Goal: Task Accomplishment & Management: Manage account settings

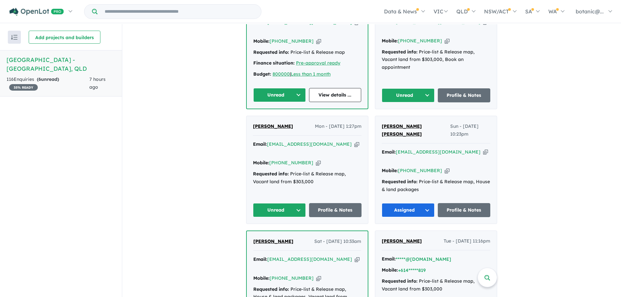
scroll to position [456, 0]
click at [270, 123] on span "Praseetha Nair" at bounding box center [273, 126] width 40 height 6
click at [295, 203] on button "Unread" at bounding box center [279, 210] width 53 height 14
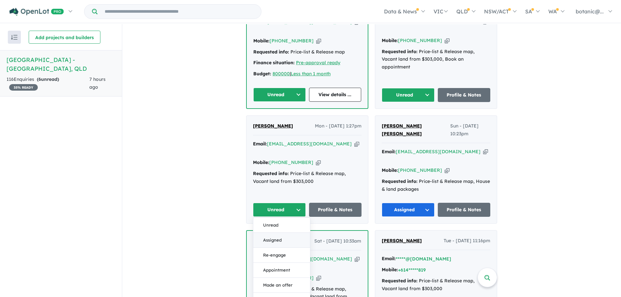
click at [285, 233] on button "Assigned" at bounding box center [281, 240] width 57 height 15
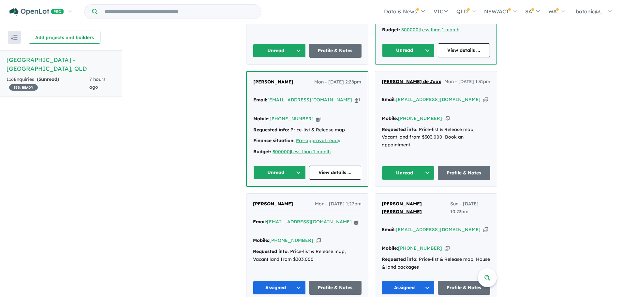
scroll to position [359, 0]
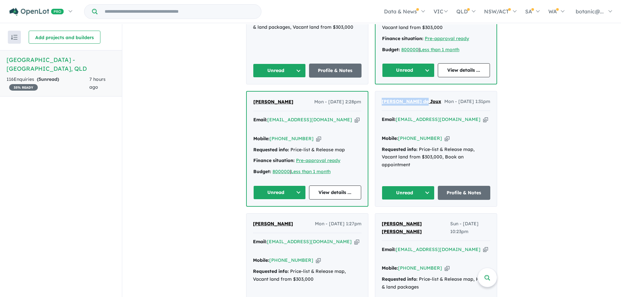
drag, startPoint x: 423, startPoint y: 92, endPoint x: 378, endPoint y: 93, distance: 44.7
click at [378, 93] on div "Briannah de Joux Mon - 29/09/2025, 1:31pm Email: briannahdejoux1@gmail.com Copi…" at bounding box center [436, 148] width 122 height 115
click at [429, 186] on button "Unread" at bounding box center [408, 193] width 53 height 14
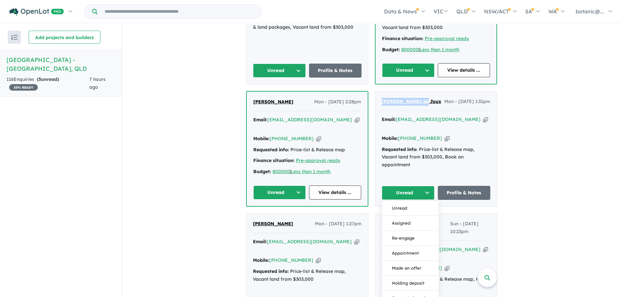
drag, startPoint x: 415, startPoint y: 213, endPoint x: 419, endPoint y: 211, distance: 4.2
click at [416, 216] on button "Assigned" at bounding box center [410, 223] width 57 height 15
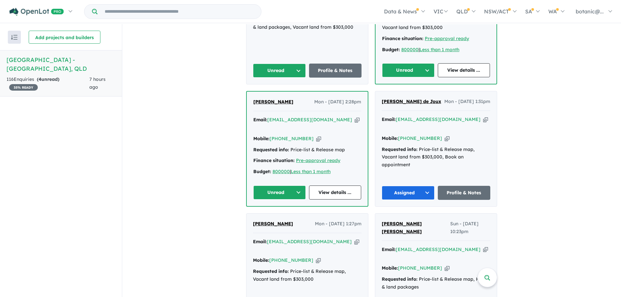
click at [475, 162] on div "Briannah de Joux Mon - 29/09/2025, 1:31pm Email: briannahdejoux1@gmail.com Copi…" at bounding box center [436, 148] width 122 height 115
click at [265, 99] on span "[PERSON_NAME]" at bounding box center [273, 102] width 40 height 6
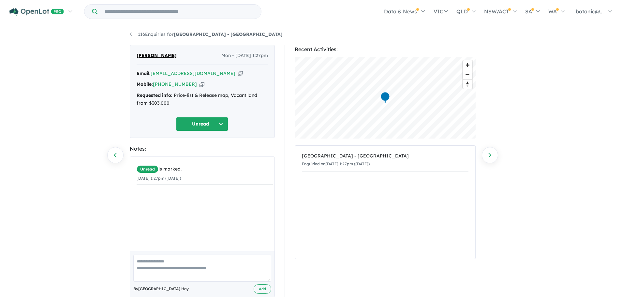
drag, startPoint x: 177, startPoint y: 53, endPoint x: 136, endPoint y: 52, distance: 41.1
click at [136, 52] on div "Praseetha Nair Mon - 29/09/2025, 1:27pm Email: prase07@gmail.com Copied! Mobile…" at bounding box center [202, 91] width 145 height 93
copy span "Praseetha Nair"
click at [238, 73] on icon "button" at bounding box center [240, 73] width 5 height 7
copy span "Praseetha Nair"
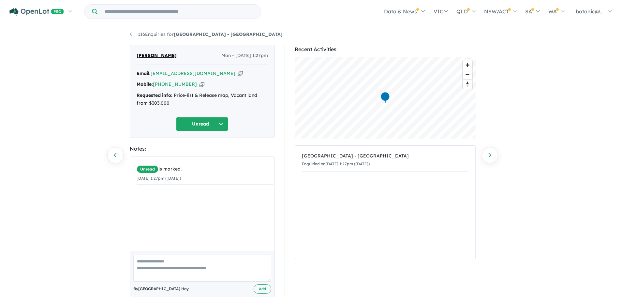
click at [199, 83] on icon "button" at bounding box center [201, 84] width 5 height 7
copy span "Praseetha Nair"
drag, startPoint x: 173, startPoint y: 92, endPoint x: 187, endPoint y: 104, distance: 18.2
click at [187, 104] on div "Requested info: Price-list & Release map, Vacant land from $303,000" at bounding box center [202, 100] width 131 height 16
copy div "Price-list & Release map, Vacant land from $303,000"
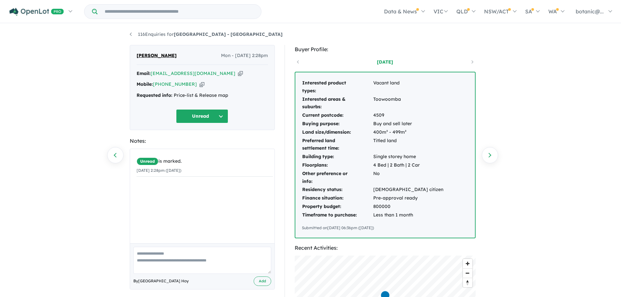
drag, startPoint x: 176, startPoint y: 66, endPoint x: 135, endPoint y: 49, distance: 44.1
click at [135, 49] on div "[PERSON_NAME] Mon - [DATE] 2:28pm Email: [EMAIL_ADDRESS][DOMAIN_NAME] Copied! M…" at bounding box center [202, 87] width 145 height 85
copy span "[PERSON_NAME]"
click at [238, 77] on icon "button" at bounding box center [240, 73] width 5 height 7
copy span "[PERSON_NAME]"
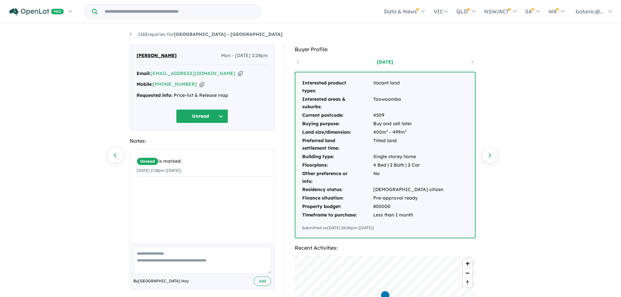
click at [199, 88] on icon "button" at bounding box center [201, 84] width 5 height 7
copy span "Prasanth Augustine Murickanattu"
drag, startPoint x: 173, startPoint y: 103, endPoint x: 226, endPoint y: 101, distance: 53.2
click at [226, 99] on div "Requested info: Price-list & Release map" at bounding box center [202, 96] width 131 height 8
copy div "Price-list & Release map"
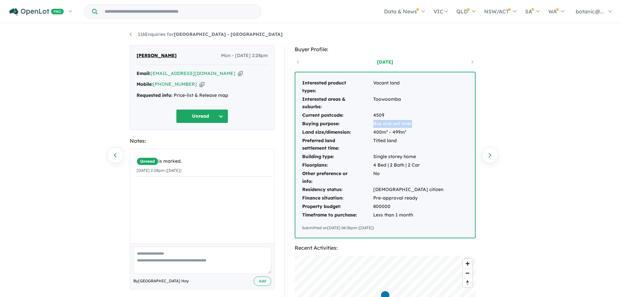
drag, startPoint x: 373, startPoint y: 123, endPoint x: 414, endPoint y: 122, distance: 40.4
click at [414, 122] on td "Buy and sell later" at bounding box center [408, 124] width 71 height 8
copy td "Buy and sell later"
click at [220, 123] on button "Unread" at bounding box center [202, 116] width 52 height 14
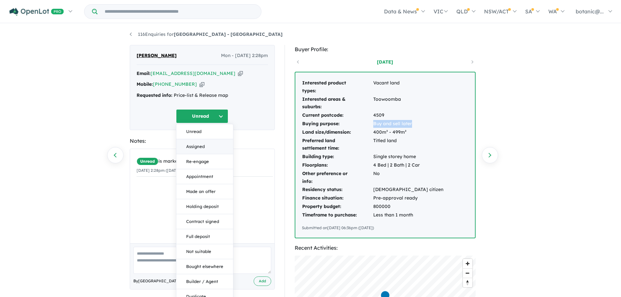
click at [208, 154] on button "Assigned" at bounding box center [204, 146] width 57 height 15
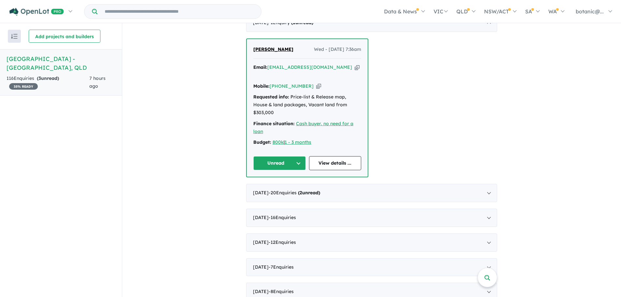
scroll to position [261, 0]
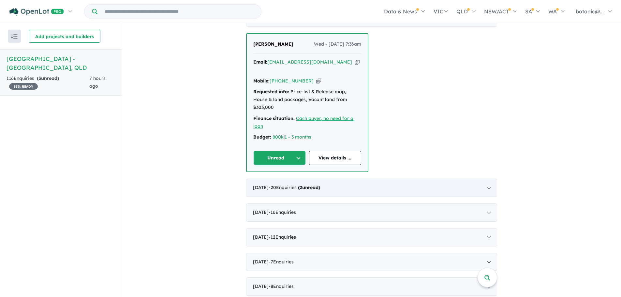
click at [485, 179] on div "September 2025 - 20 Enquir ies ( 2 unread)" at bounding box center [371, 188] width 251 height 18
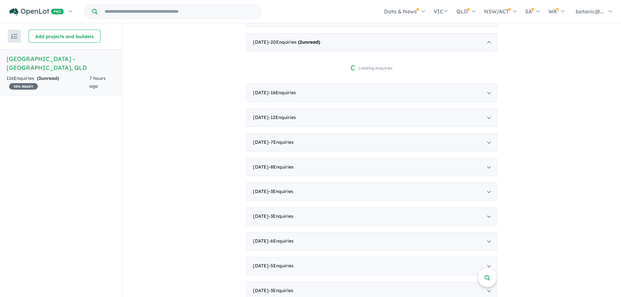
scroll to position [0, 0]
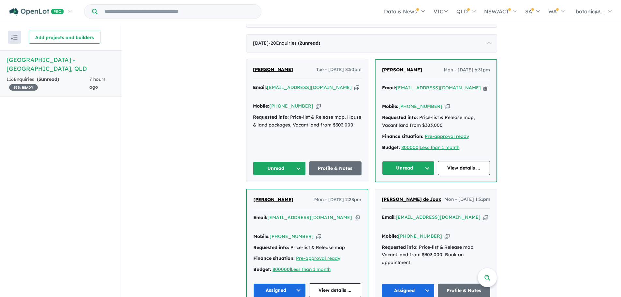
click at [424, 161] on button "Unread" at bounding box center [408, 168] width 52 height 14
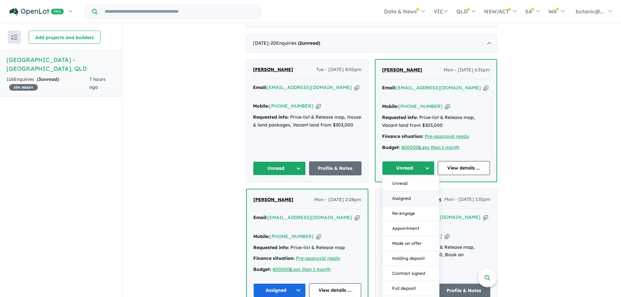
click at [418, 191] on button "Assigned" at bounding box center [410, 198] width 57 height 15
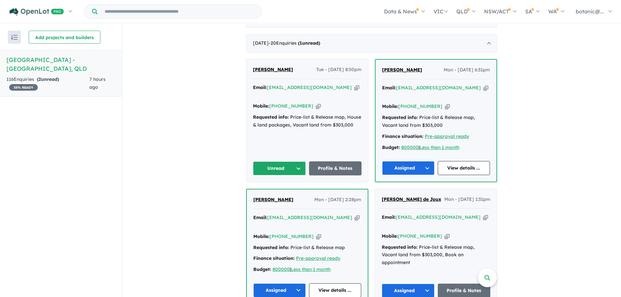
click at [261, 66] on span "Davinder Deol" at bounding box center [273, 69] width 40 height 6
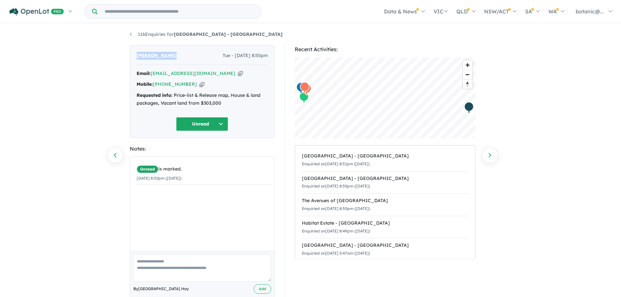
drag, startPoint x: 175, startPoint y: 55, endPoint x: 136, endPoint y: 56, distance: 39.1
click at [136, 56] on div "Davinder Deol Tue - 30/09/2025, 8:50pm Email: deolboy@yahoo.com Copied! Mobile:…" at bounding box center [202, 91] width 145 height 93
copy span "Davinder Deol"
click at [238, 70] on icon "button" at bounding box center [240, 73] width 5 height 7
copy span "Davinder Deol"
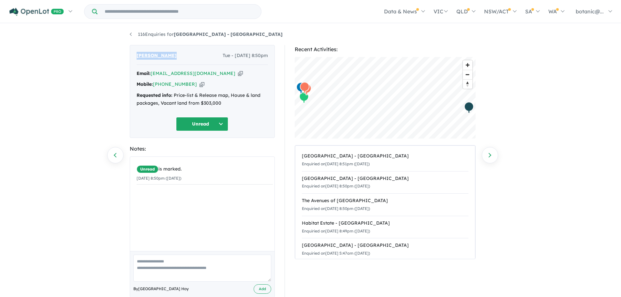
click at [199, 83] on icon "button" at bounding box center [201, 84] width 5 height 7
copy span "Davinder Deol"
drag, startPoint x: 173, startPoint y: 93, endPoint x: 245, endPoint y: 105, distance: 73.1
click at [245, 105] on div "Requested info: Price-list & Release map, House & land packages, Vacant land fr…" at bounding box center [202, 100] width 131 height 16
copy div "Price-list & Release map, House & land packages, Vacant land from $303,000"
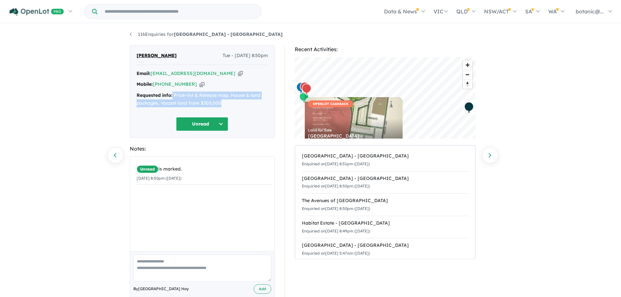
click at [222, 121] on button "Unread" at bounding box center [202, 124] width 52 height 14
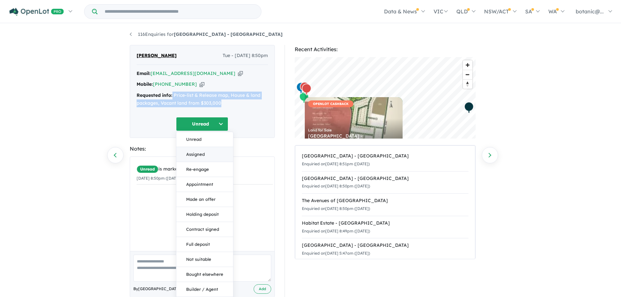
click at [218, 149] on button "Assigned" at bounding box center [204, 154] width 57 height 15
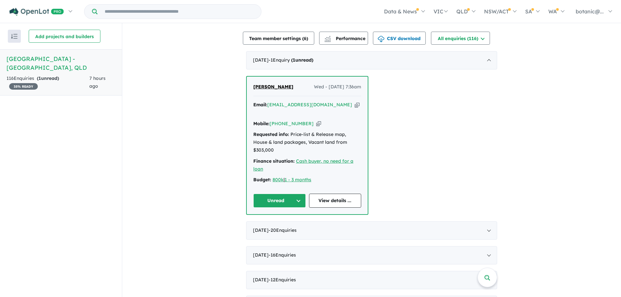
scroll to position [293, 0]
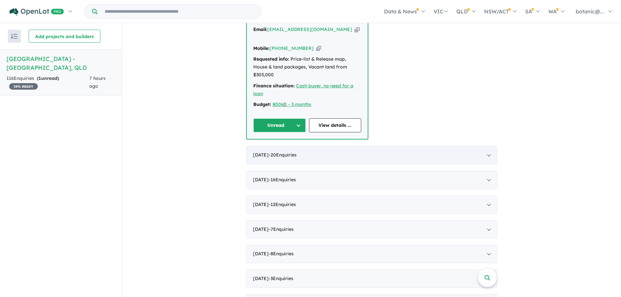
click at [489, 146] on div "September 2025 - 20 Enquir ies ( 0 unread)" at bounding box center [371, 155] width 251 height 18
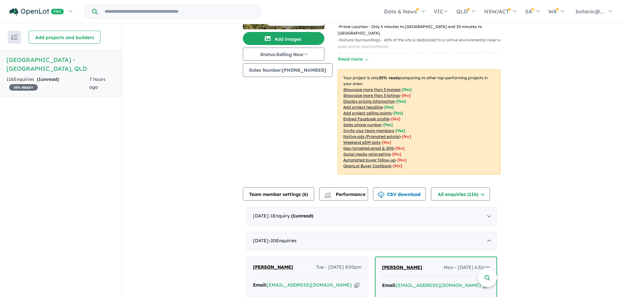
scroll to position [65, 0]
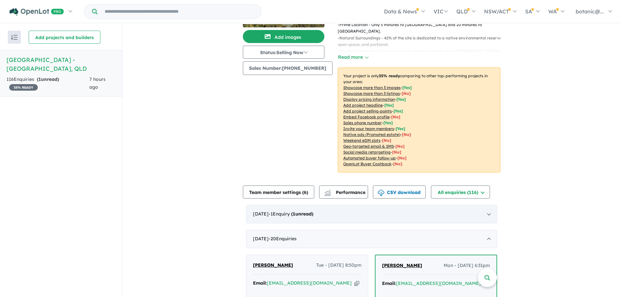
click at [488, 209] on div "October 2025 - 1 Enquir y ( 1 unread)" at bounding box center [371, 214] width 251 height 18
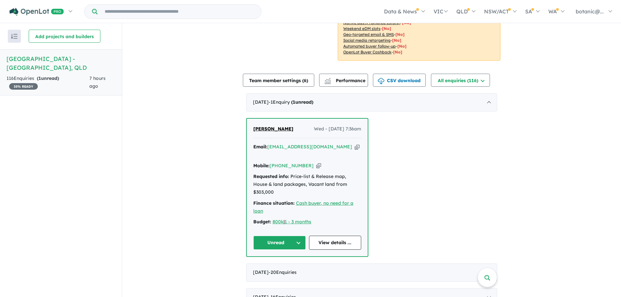
scroll to position [196, 0]
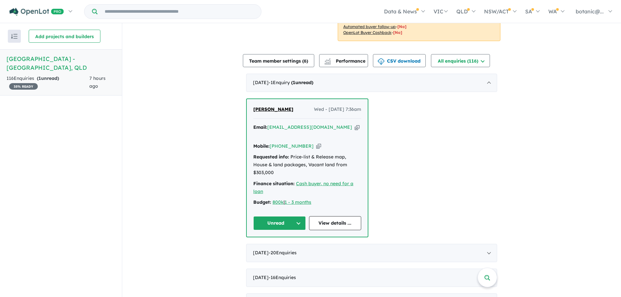
click at [277, 106] on span "[PERSON_NAME]" at bounding box center [273, 109] width 40 height 6
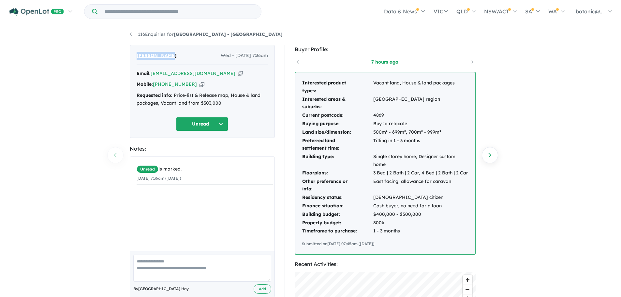
drag, startPoint x: 177, startPoint y: 51, endPoint x: 148, endPoint y: 61, distance: 30.0
click at [135, 58] on div "Nathan Newby Wed - 01/10/2025, 7:36am Email: newbynathan48@gmail.com Copied! Mo…" at bounding box center [202, 91] width 145 height 93
copy span "[PERSON_NAME]"
click at [238, 72] on icon "button" at bounding box center [240, 73] width 5 height 7
copy span "[PERSON_NAME]"
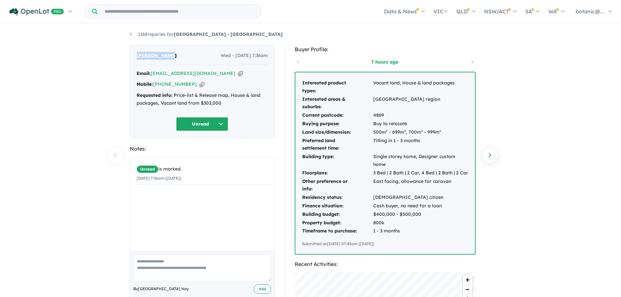
click at [199, 85] on icon "button" at bounding box center [201, 84] width 5 height 7
copy span "[PERSON_NAME]"
drag, startPoint x: 173, startPoint y: 95, endPoint x: 221, endPoint y: 107, distance: 49.1
click at [221, 107] on div "Requested info: Price-list & Release map, House & land packages, Vacant land fr…" at bounding box center [202, 100] width 131 height 16
copy div "Price-list & Release map, House & land packages, Vacant land from $303,000"
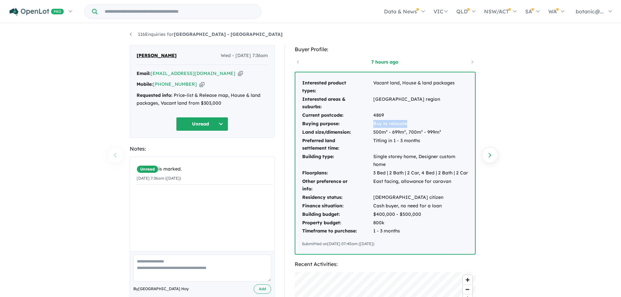
drag, startPoint x: 373, startPoint y: 123, endPoint x: 408, endPoint y: 121, distance: 35.2
click at [408, 121] on td "Buy to relocate" at bounding box center [421, 124] width 96 height 8
copy td "Buy to relocate"
drag, startPoint x: 451, startPoint y: 181, endPoint x: 372, endPoint y: 180, distance: 79.2
click at [372, 180] on tr "Other preference or info: East facing, allowance for caravan" at bounding box center [385, 185] width 167 height 16
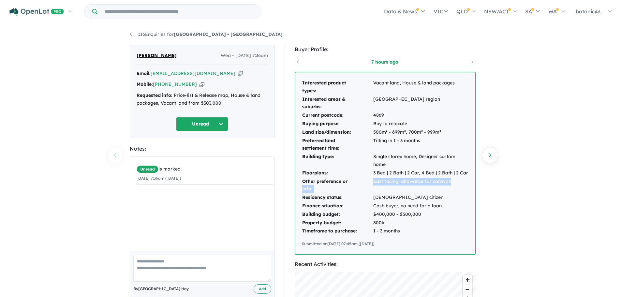
drag, startPoint x: 387, startPoint y: 185, endPoint x: 464, endPoint y: 178, distance: 77.3
click at [464, 178] on td "East facing, allowance for caravan" at bounding box center [421, 185] width 96 height 16
drag, startPoint x: 455, startPoint y: 182, endPoint x: 374, endPoint y: 180, distance: 80.8
click at [374, 180] on td "East facing, allowance for caravan" at bounding box center [421, 185] width 96 height 16
copy td "East facing, allowance for caravan"
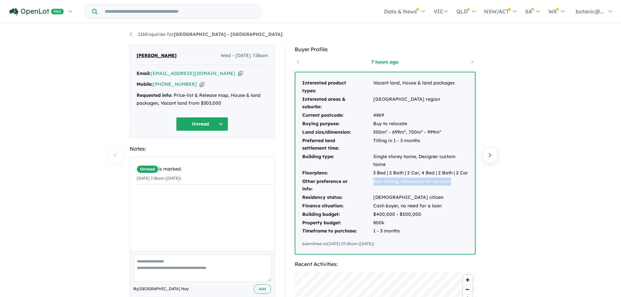
click at [225, 124] on button "Unread" at bounding box center [202, 124] width 52 height 14
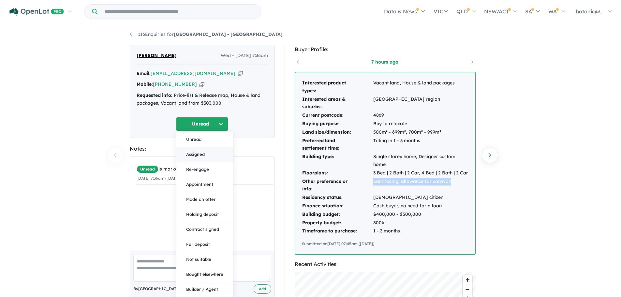
click at [206, 156] on button "Assigned" at bounding box center [204, 154] width 57 height 15
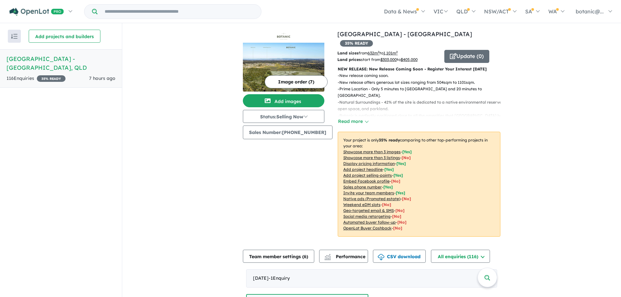
scroll to position [1, 0]
